Goal: Check status

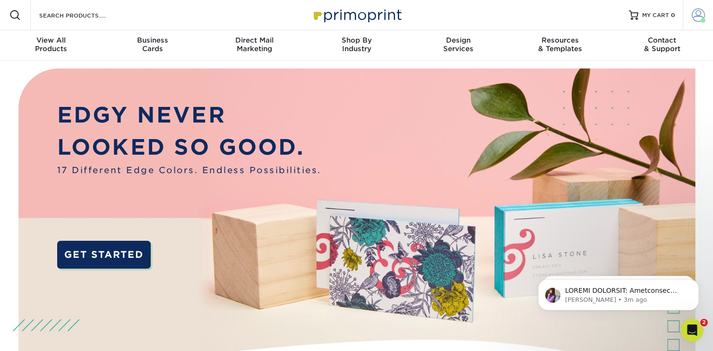
click at [691, 9] on link "Account" at bounding box center [698, 15] width 30 height 30
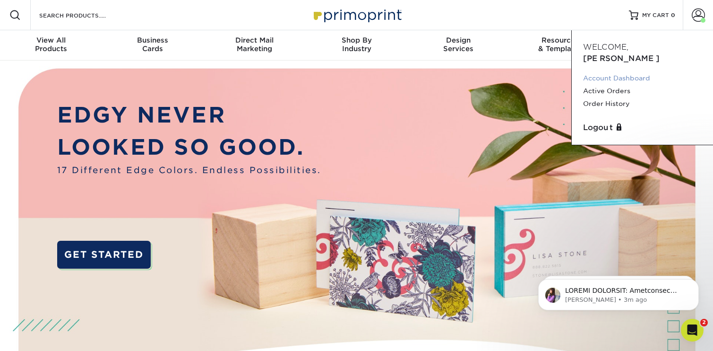
click at [614, 72] on link "Account Dashboard" at bounding box center [642, 78] width 119 height 13
click at [609, 85] on link "Active Orders" at bounding box center [642, 91] width 119 height 13
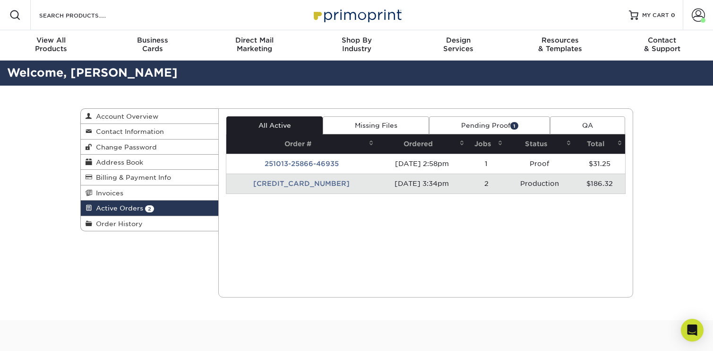
click at [299, 183] on td "251013-33438-46935" at bounding box center [301, 183] width 150 height 20
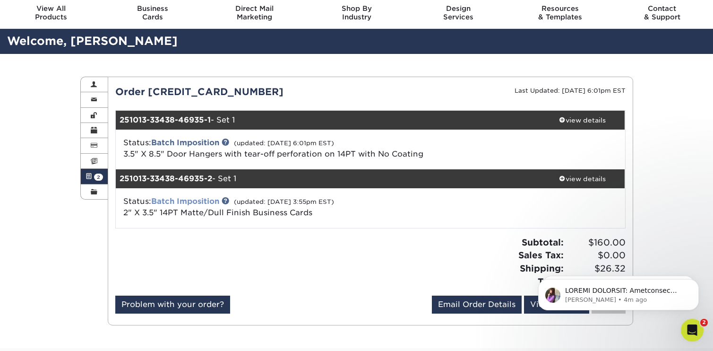
click at [202, 199] on link "Batch Imposition" at bounding box center [185, 201] width 68 height 9
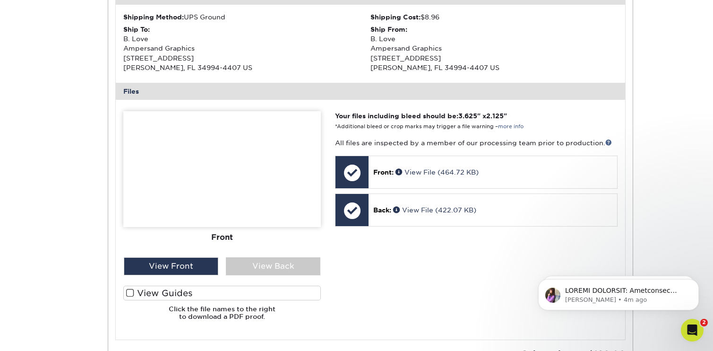
scroll to position [392, 0]
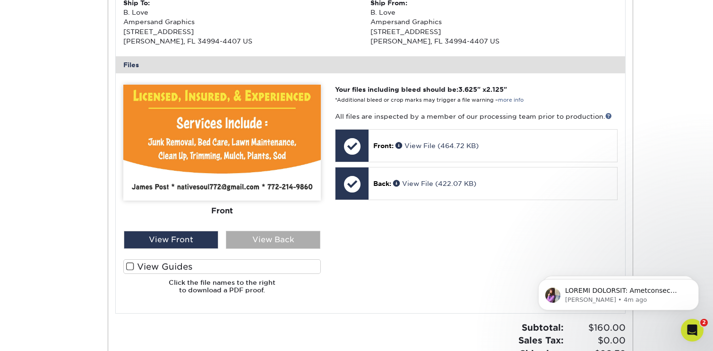
click at [288, 237] on div "View Back" at bounding box center [273, 240] width 95 height 18
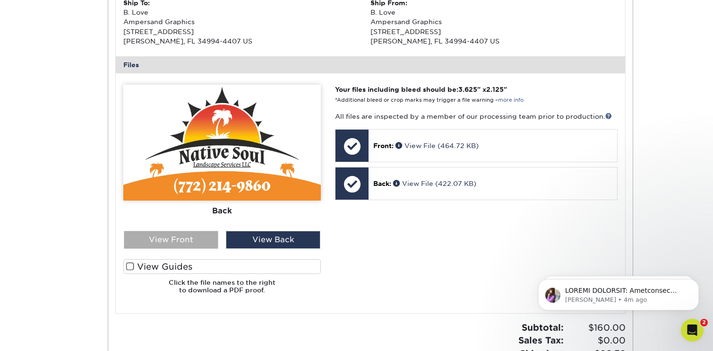
click at [199, 240] on div "View Front" at bounding box center [171, 240] width 95 height 18
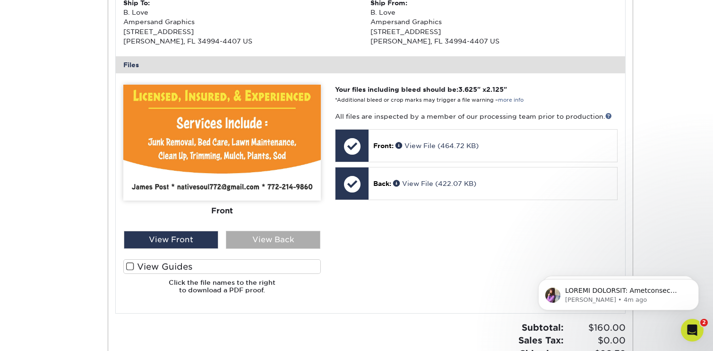
click at [261, 240] on div "View Back" at bounding box center [273, 240] width 95 height 18
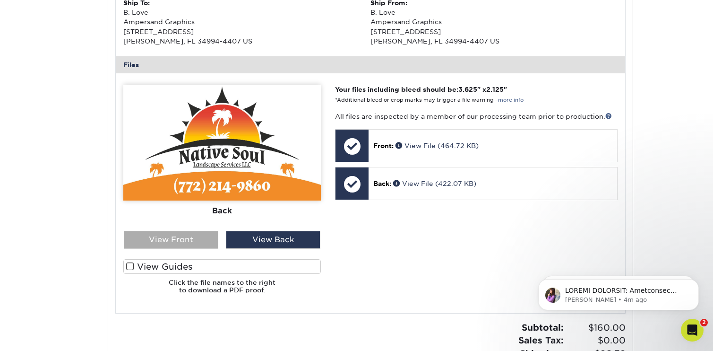
click at [194, 236] on div "View Front" at bounding box center [171, 240] width 95 height 18
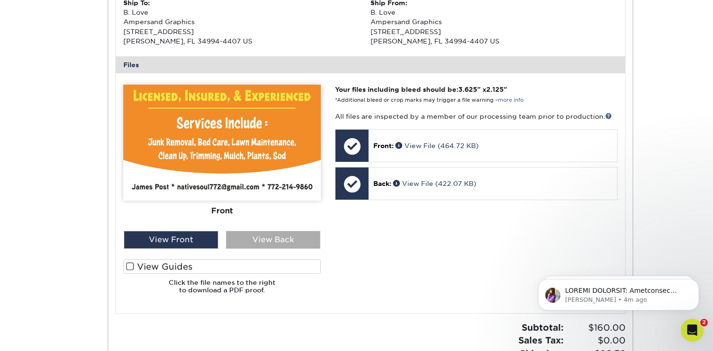
click at [260, 243] on div "View Back" at bounding box center [273, 240] width 95 height 18
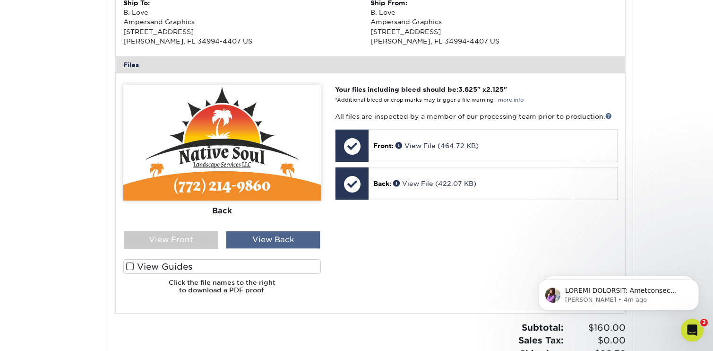
click at [226, 239] on div "View Back" at bounding box center [273, 240] width 95 height 18
click at [198, 238] on div "View Front" at bounding box center [171, 240] width 95 height 18
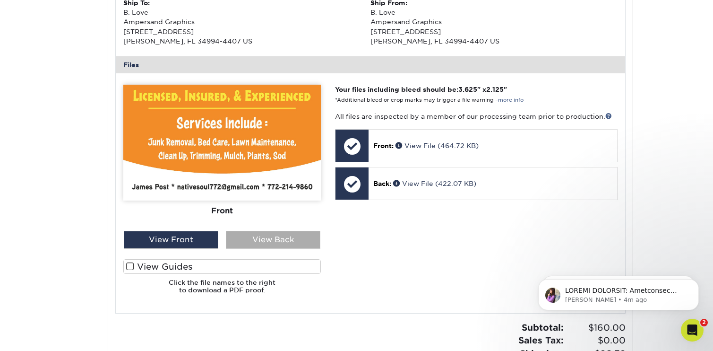
click at [262, 240] on div "View Back" at bounding box center [273, 240] width 95 height 18
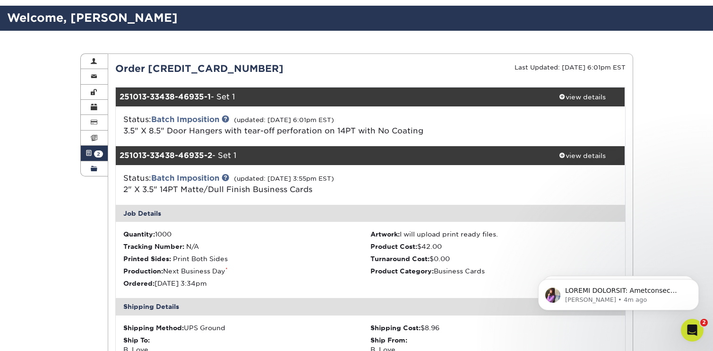
scroll to position [56, 0]
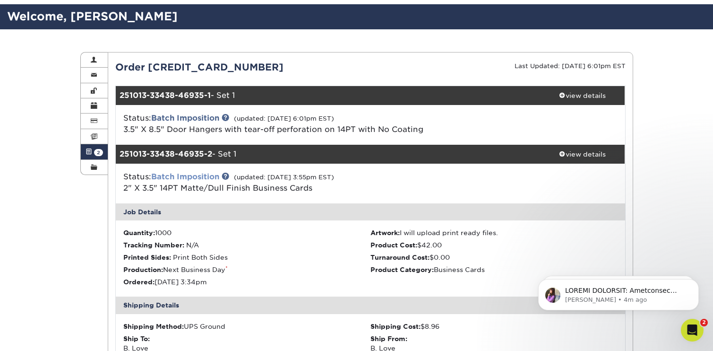
click at [177, 177] on link "Batch Imposition" at bounding box center [185, 176] width 68 height 9
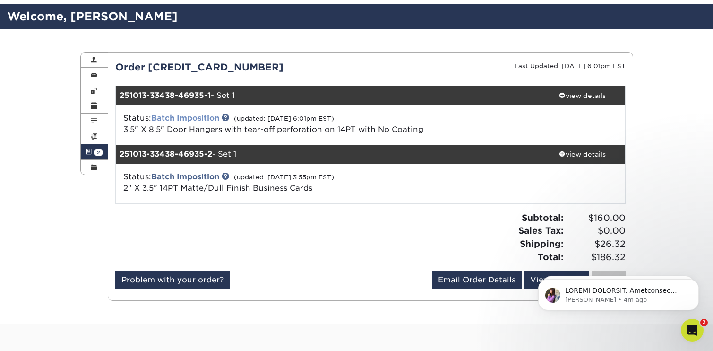
click at [192, 117] on link "Batch Imposition" at bounding box center [185, 117] width 68 height 9
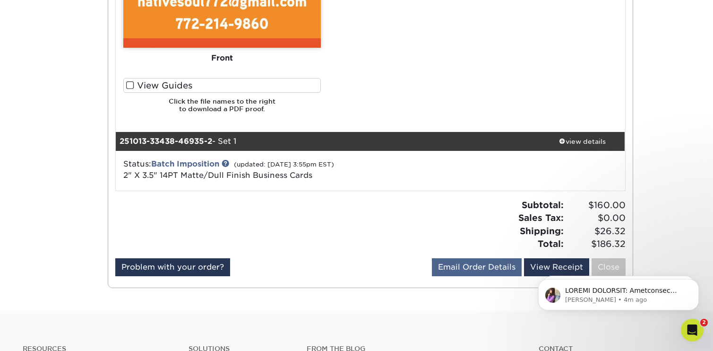
scroll to position [846, 0]
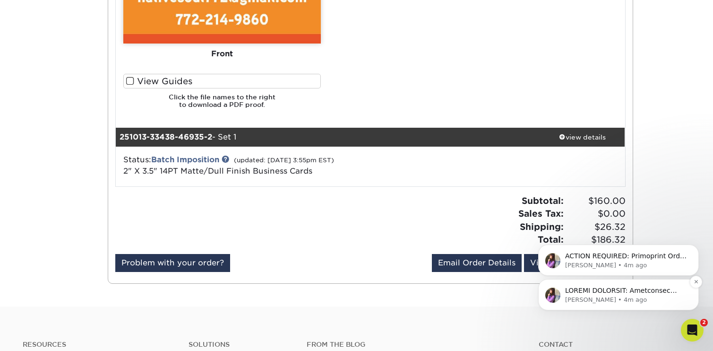
click at [629, 300] on p "[PERSON_NAME] • 4m ago" at bounding box center [626, 299] width 122 height 9
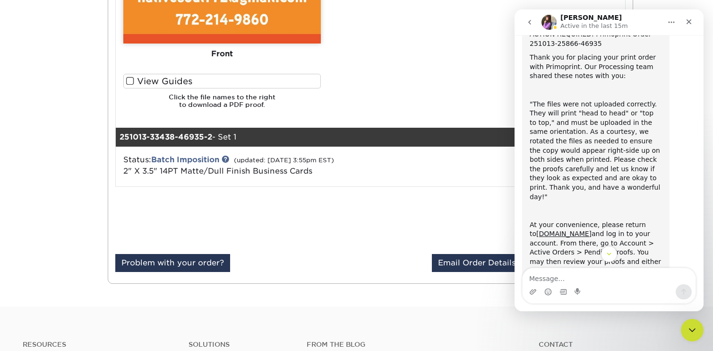
scroll to position [40, 0]
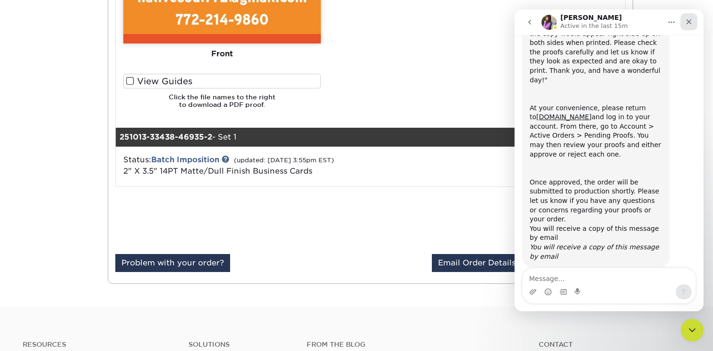
click at [688, 18] on icon "Close" at bounding box center [689, 22] width 8 height 8
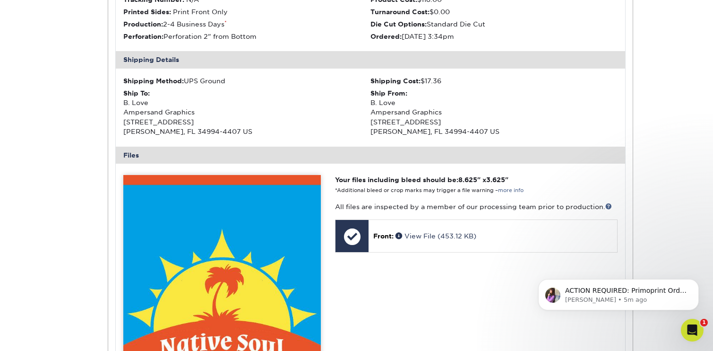
scroll to position [250, 0]
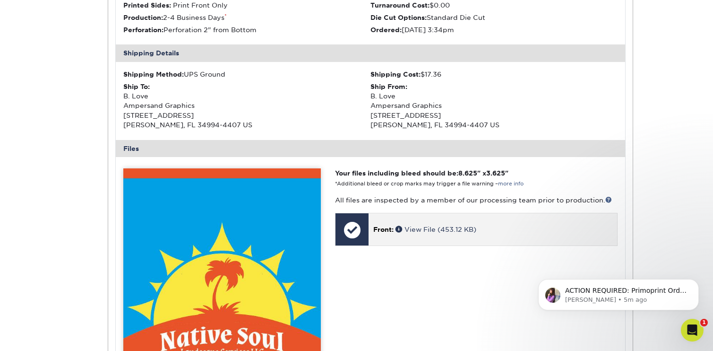
click at [350, 233] on div at bounding box center [352, 229] width 33 height 33
click at [481, 227] on p "Front: View File (453.12 KB)" at bounding box center [492, 229] width 239 height 9
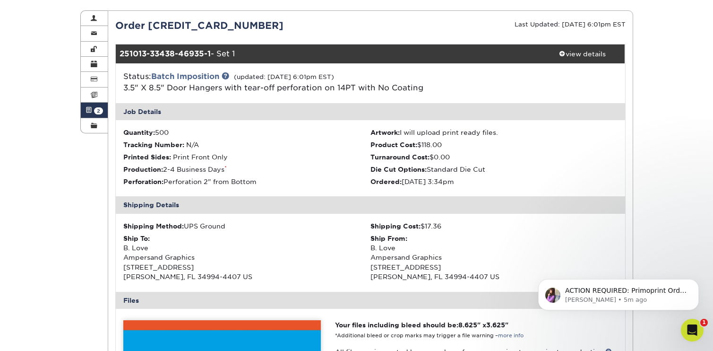
scroll to position [56, 0]
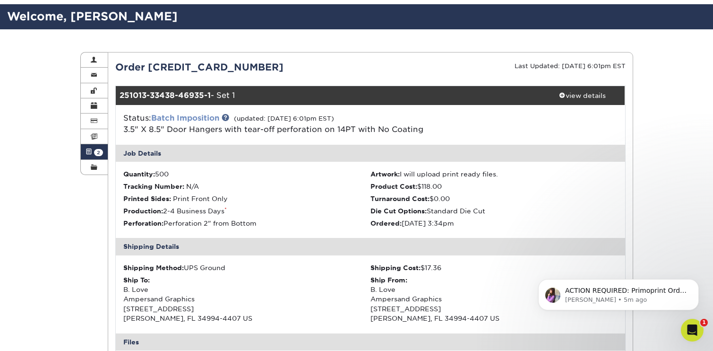
click at [187, 118] on link "Batch Imposition" at bounding box center [185, 117] width 68 height 9
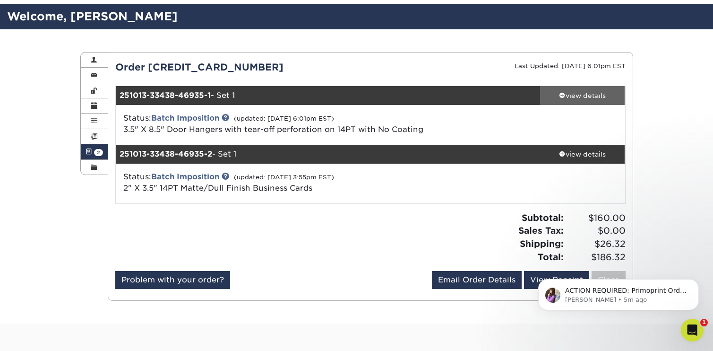
click at [569, 94] on div "view details" at bounding box center [582, 95] width 85 height 9
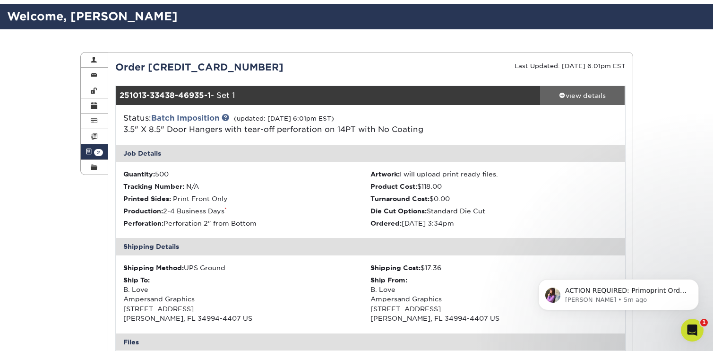
click at [569, 95] on div "view details" at bounding box center [582, 95] width 85 height 9
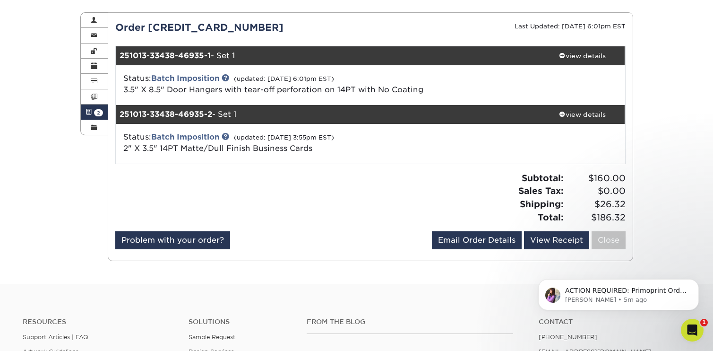
scroll to position [96, 0]
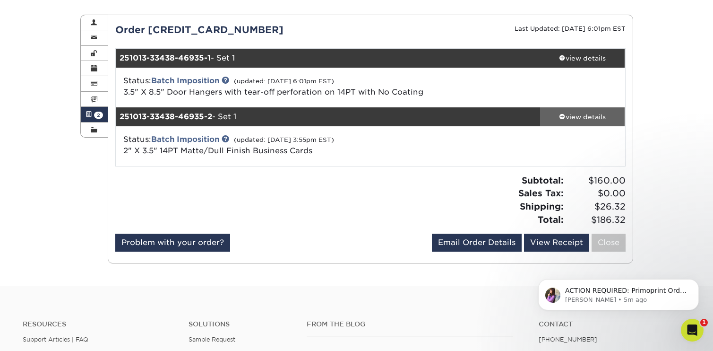
click at [593, 117] on div "view details" at bounding box center [582, 116] width 85 height 9
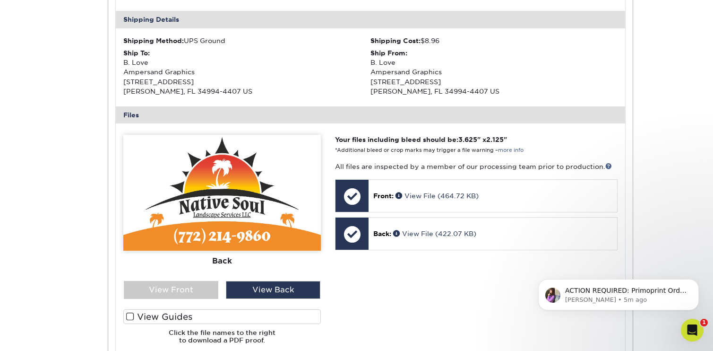
scroll to position [361, 0]
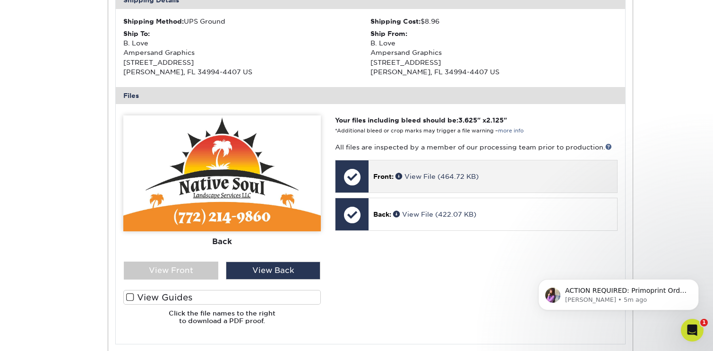
click at [354, 175] on div at bounding box center [352, 176] width 33 height 33
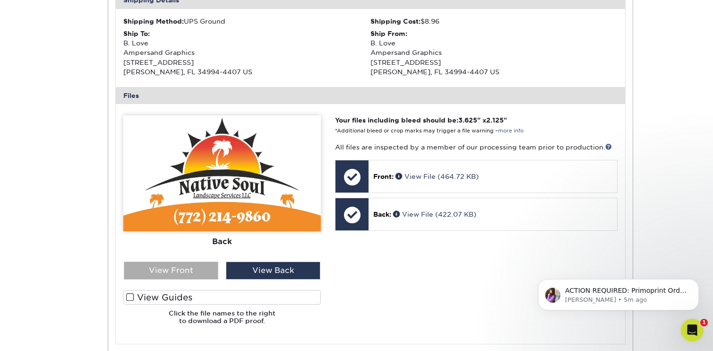
click at [168, 275] on div "View Front" at bounding box center [171, 270] width 95 height 18
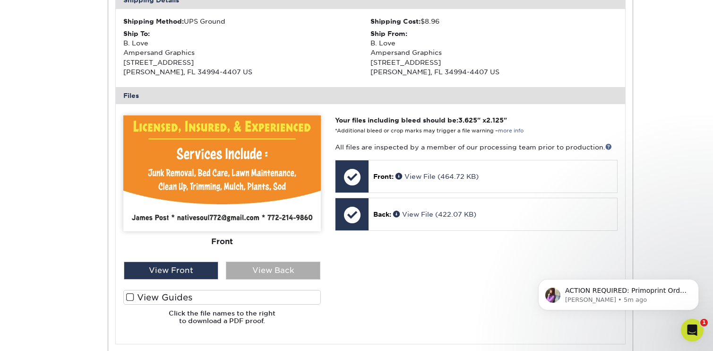
click at [245, 270] on div "View Back" at bounding box center [273, 270] width 95 height 18
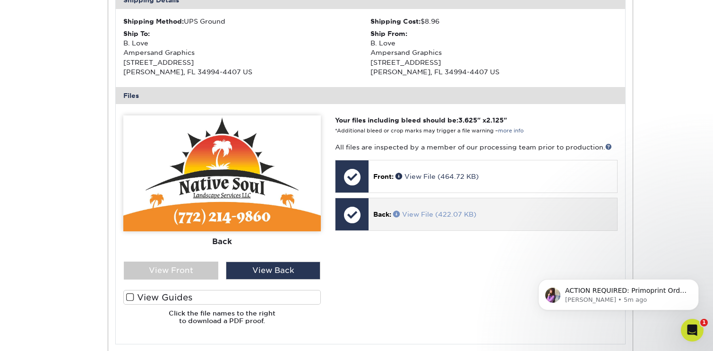
click at [451, 211] on link "View File (422.07 KB)" at bounding box center [434, 214] width 83 height 8
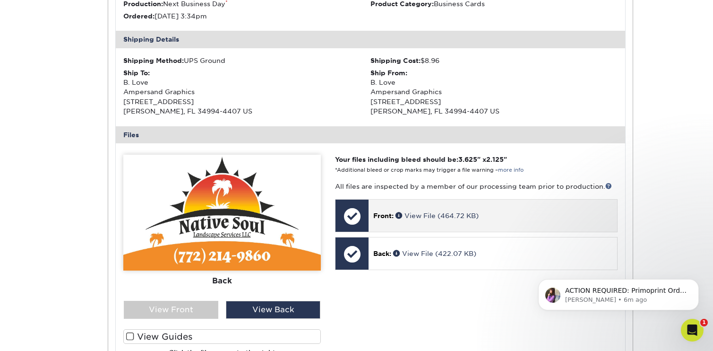
scroll to position [315, 0]
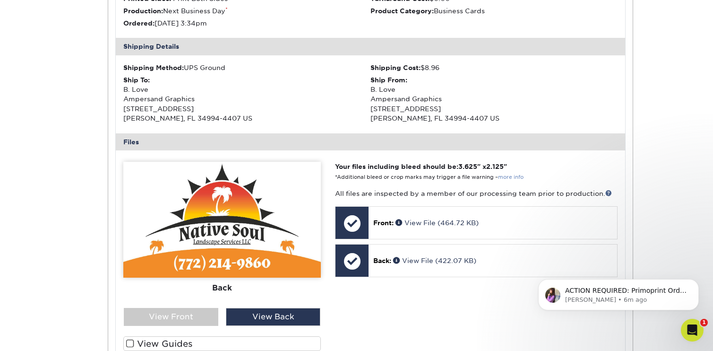
click at [520, 177] on link "more info" at bounding box center [511, 177] width 26 height 6
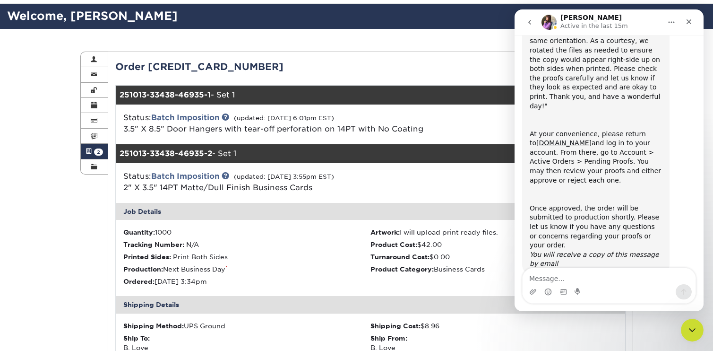
scroll to position [0, 0]
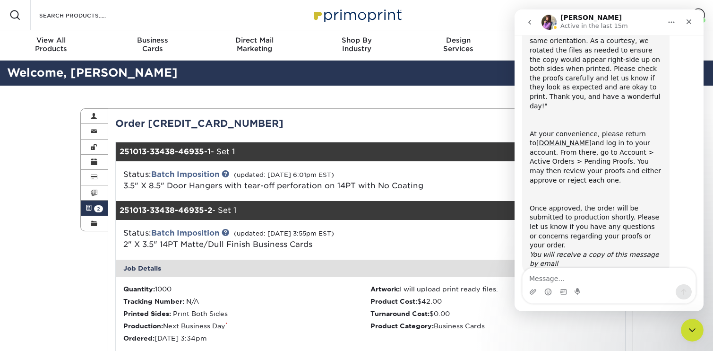
click at [689, 25] on icon "Close" at bounding box center [689, 22] width 8 height 8
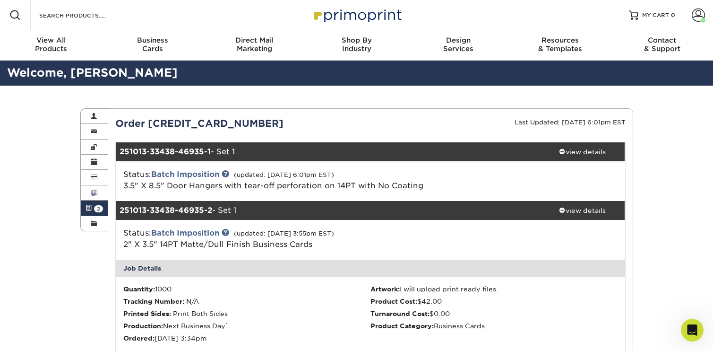
click at [96, 192] on span at bounding box center [94, 193] width 7 height 8
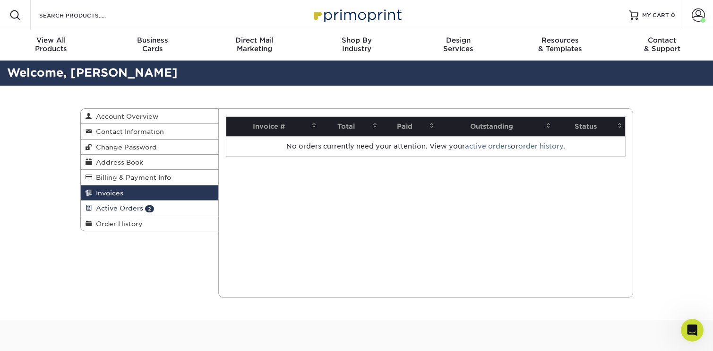
click at [137, 208] on span "Active Orders" at bounding box center [117, 208] width 51 height 8
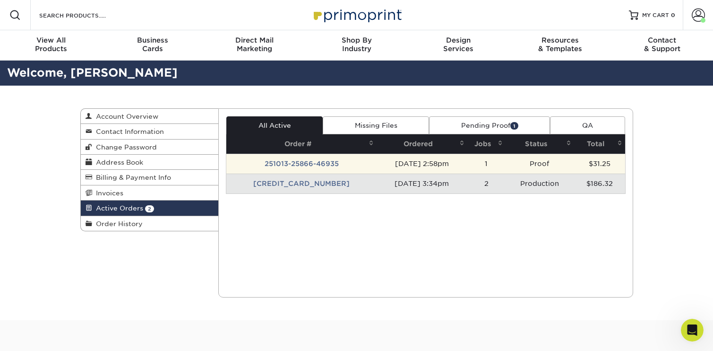
click at [312, 164] on td "251013-25866-46935" at bounding box center [301, 164] width 150 height 20
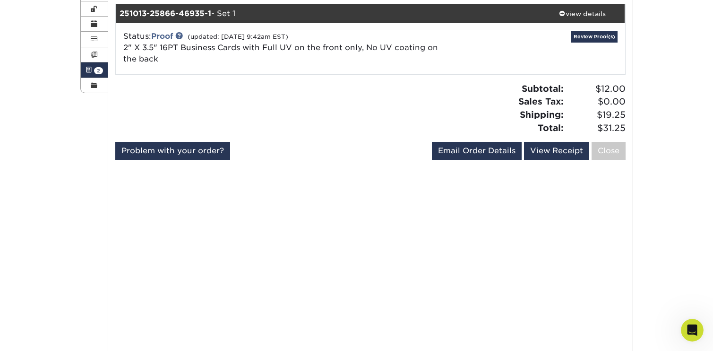
scroll to position [66, 0]
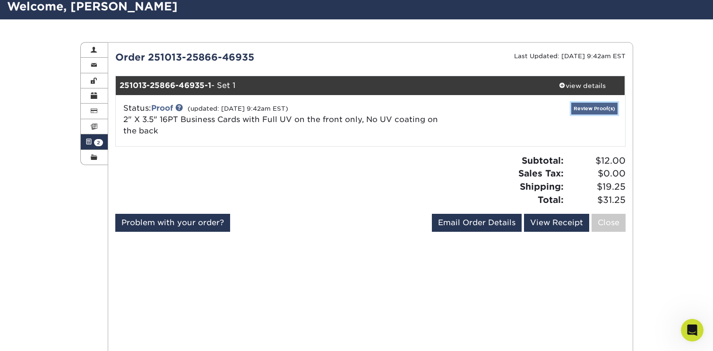
click at [595, 103] on link "Review Proof(s)" at bounding box center [595, 109] width 46 height 12
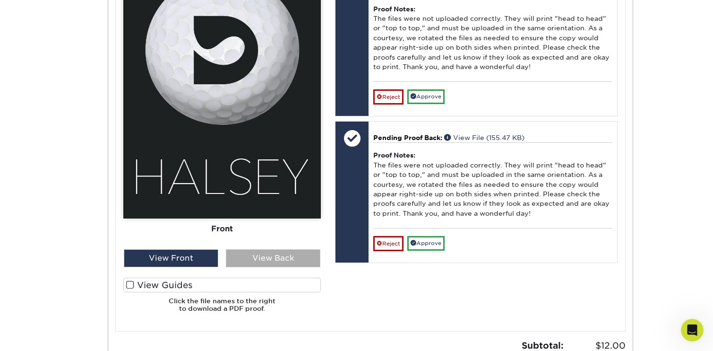
scroll to position [554, 0]
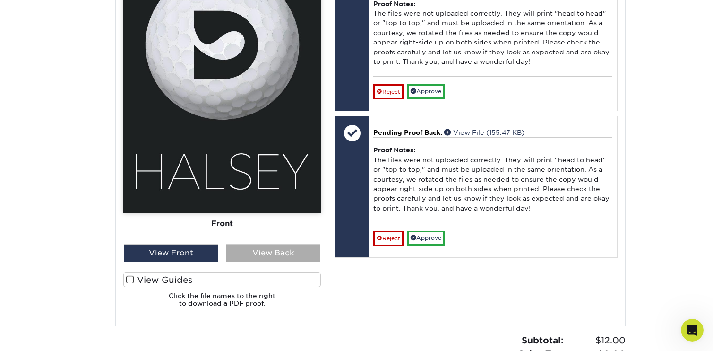
click at [295, 253] on div "View Back" at bounding box center [273, 253] width 95 height 18
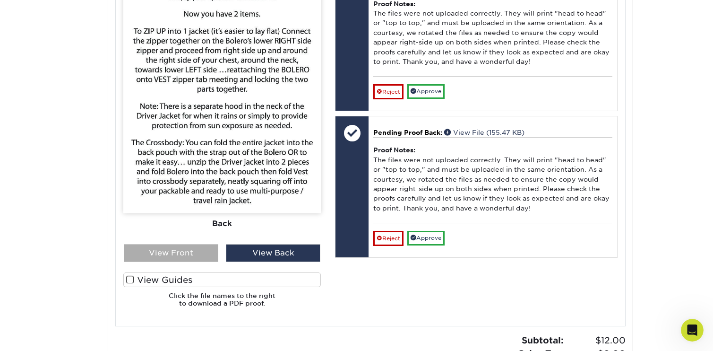
click at [196, 255] on div "View Front" at bounding box center [171, 253] width 95 height 18
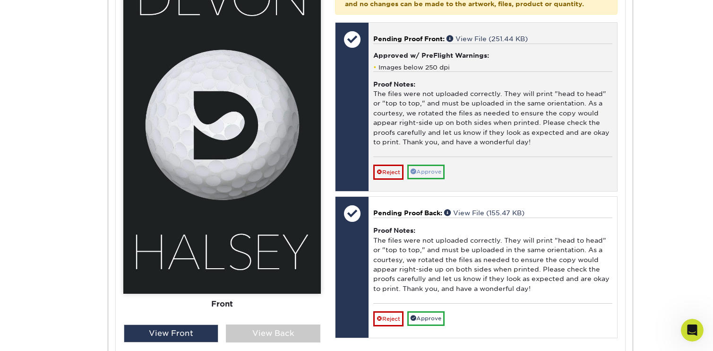
scroll to position [476, 0]
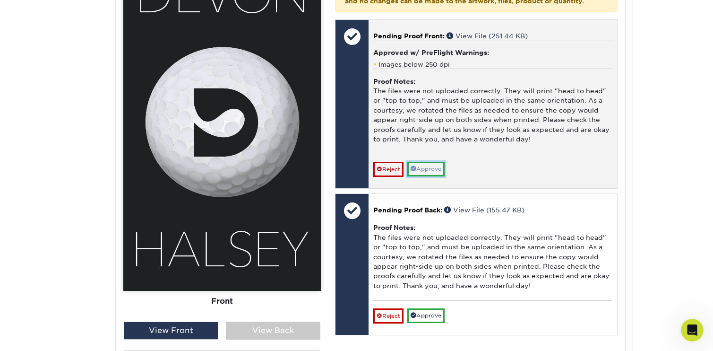
click at [435, 176] on link "Approve" at bounding box center [425, 169] width 37 height 15
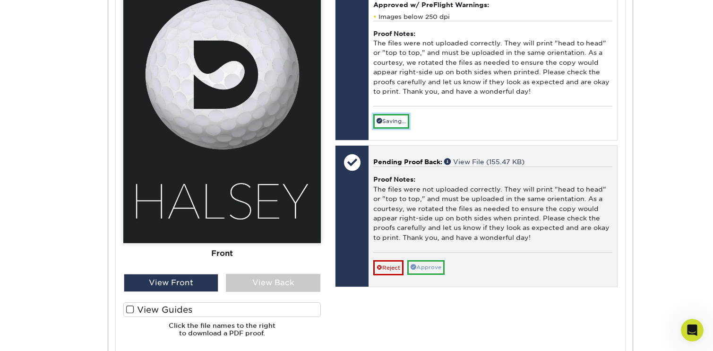
scroll to position [547, 0]
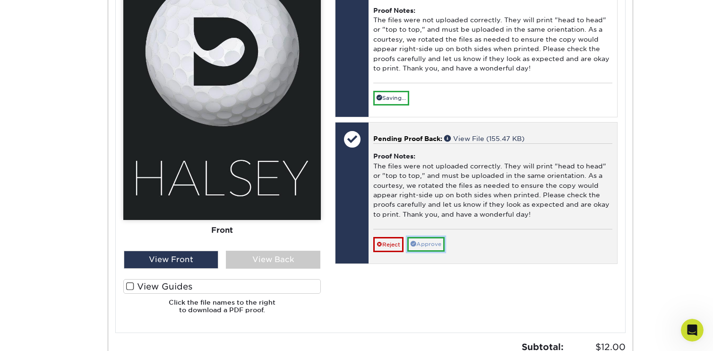
click at [433, 251] on link "Approve" at bounding box center [425, 244] width 37 height 15
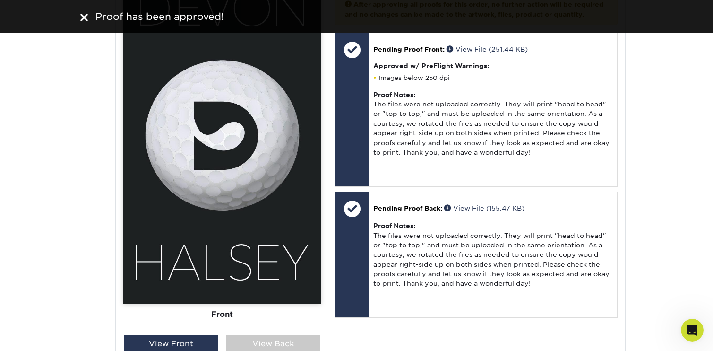
scroll to position [581, 0]
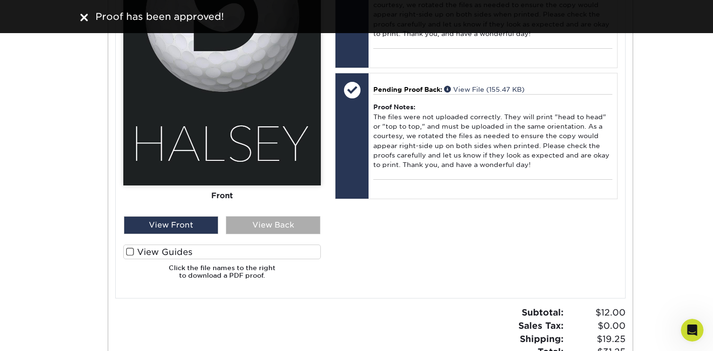
click at [271, 222] on div "View Back" at bounding box center [273, 225] width 95 height 18
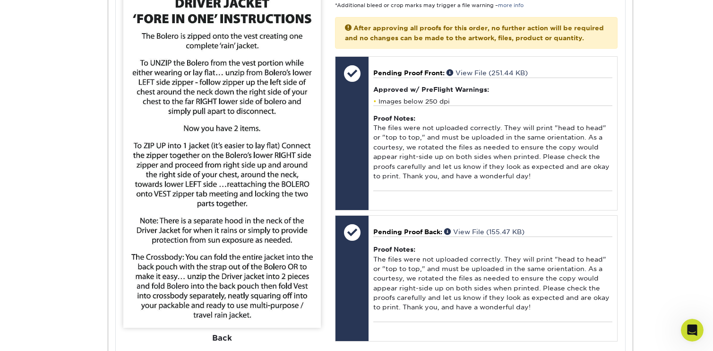
scroll to position [434, 0]
